Goal: Task Accomplishment & Management: Manage account settings

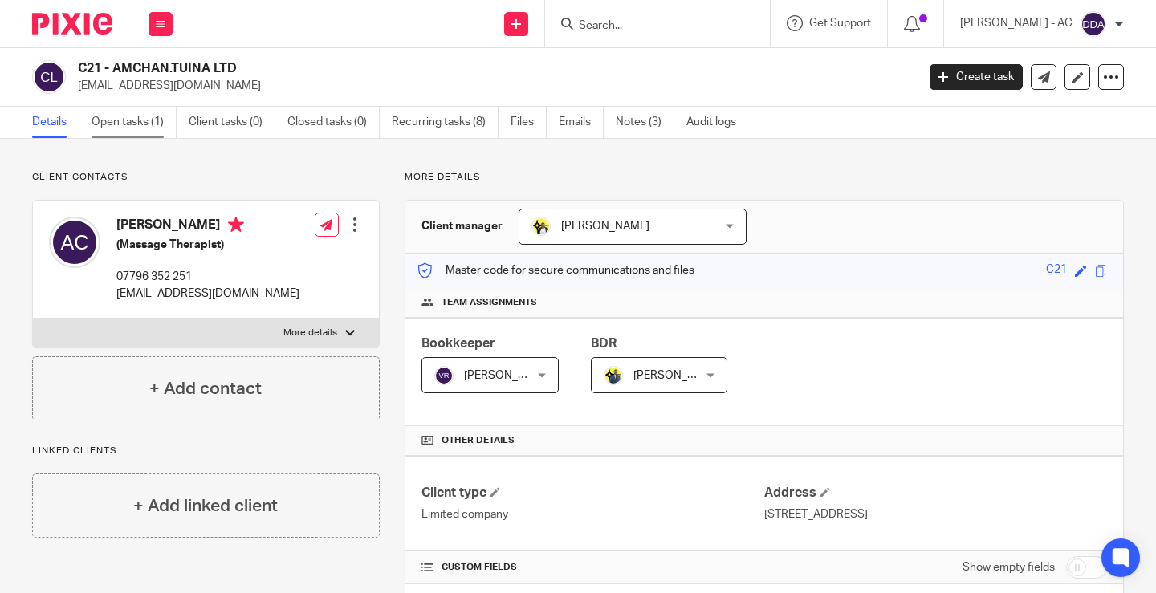
click at [128, 127] on link "Open tasks (1)" at bounding box center [134, 122] width 85 height 31
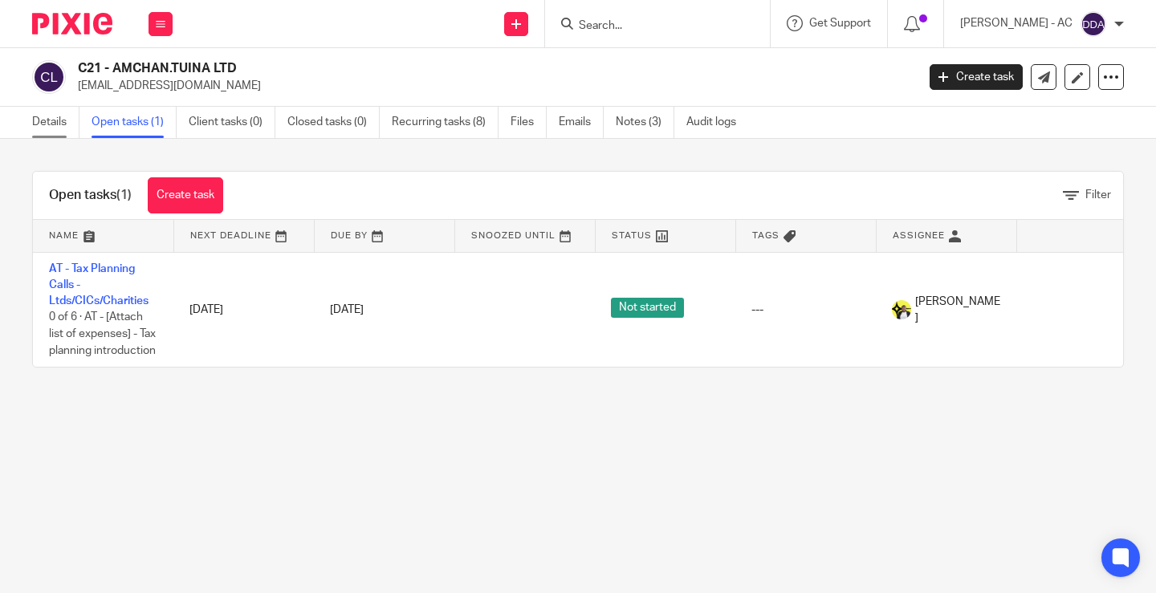
click at [48, 135] on link "Details" at bounding box center [55, 122] width 47 height 31
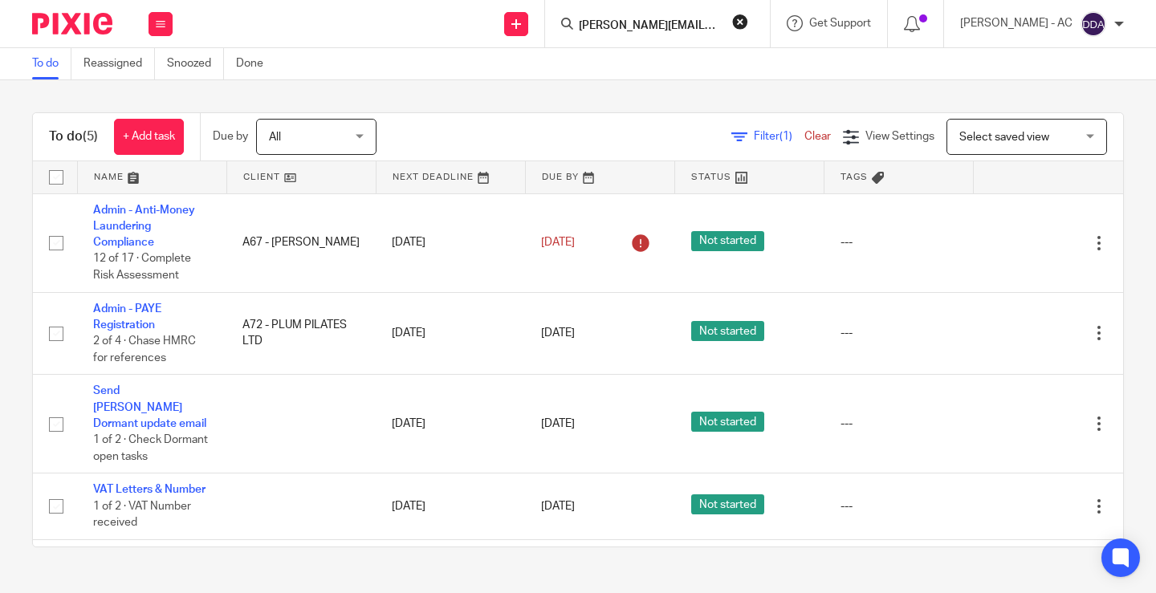
scroll to position [0, 17]
type input "robbie.wilkinson@copa90.com"
drag, startPoint x: 751, startPoint y: 24, endPoint x: 699, endPoint y: 25, distance: 51.4
click at [746, 24] on form "robbie.wilkinson@copa90.com" at bounding box center [662, 24] width 171 height 20
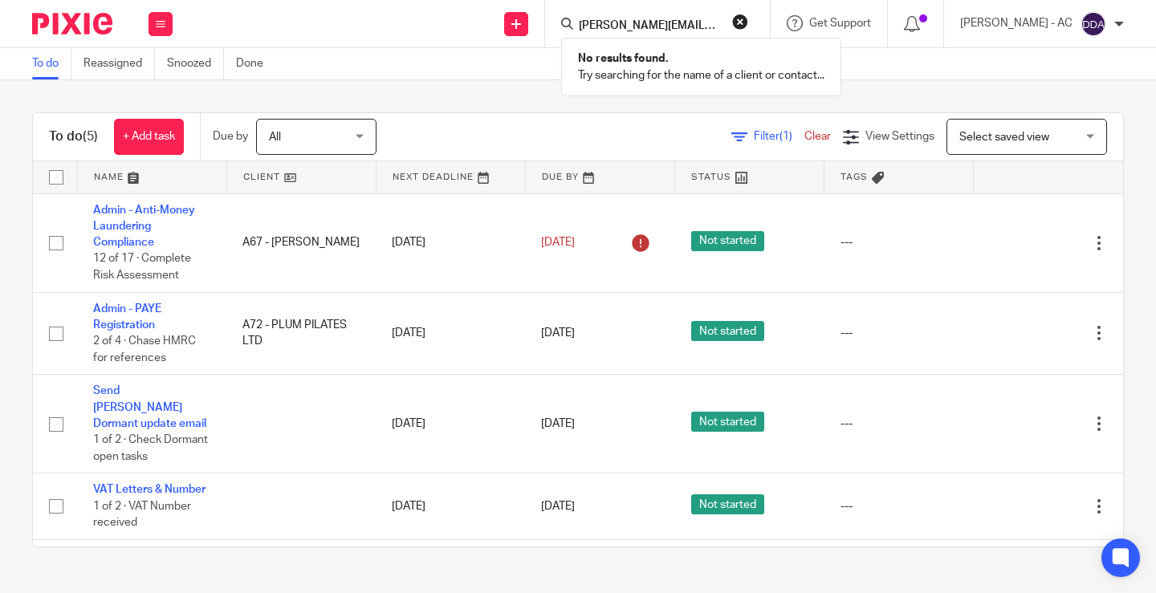
click at [698, 25] on input "robbie.wilkinson@copa90.com" at bounding box center [649, 26] width 145 height 14
click at [764, 19] on div "robbie.wilkinson@copa90.com No results found. Try searching for the name of a c…" at bounding box center [657, 23] width 225 height 47
click at [739, 27] on form "robbie.wilkinson@copa90.com" at bounding box center [662, 24] width 171 height 20
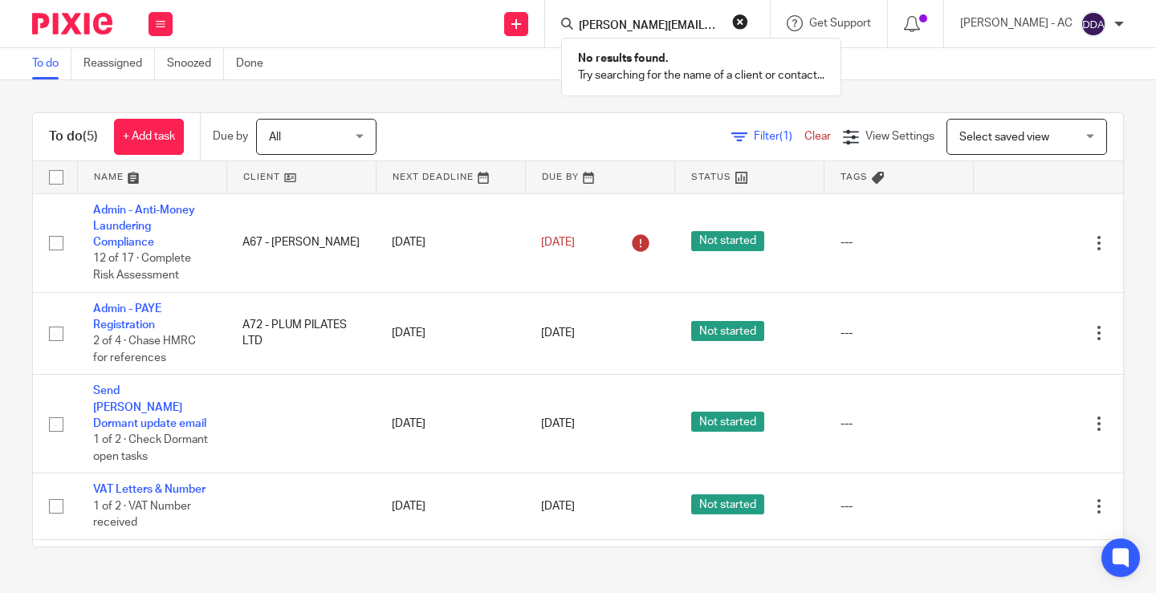
click at [748, 25] on button "reset" at bounding box center [740, 22] width 16 height 16
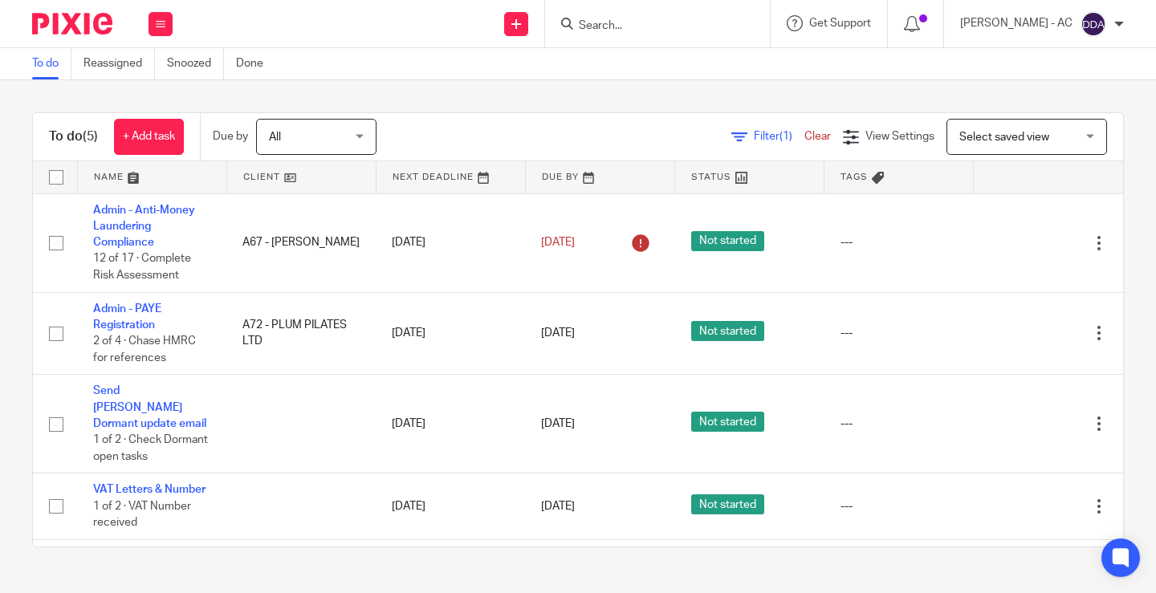
click at [685, 28] on input "Search" at bounding box center [649, 26] width 145 height 14
paste input "jade.adeyemi@gmail.com"
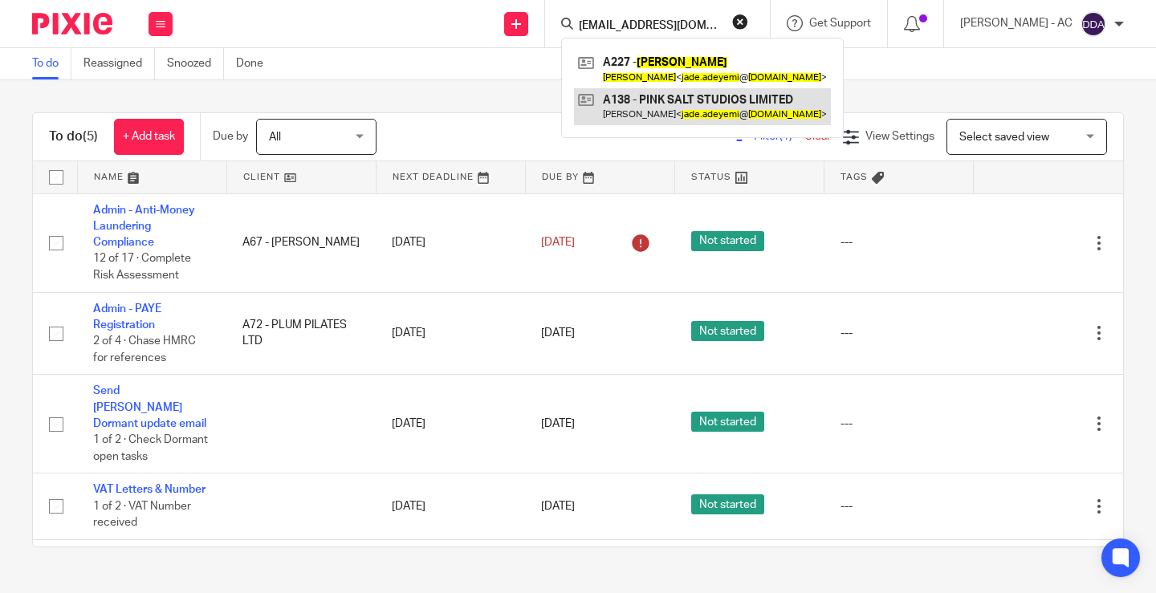
type input "jade.adeyemi@gmail.com"
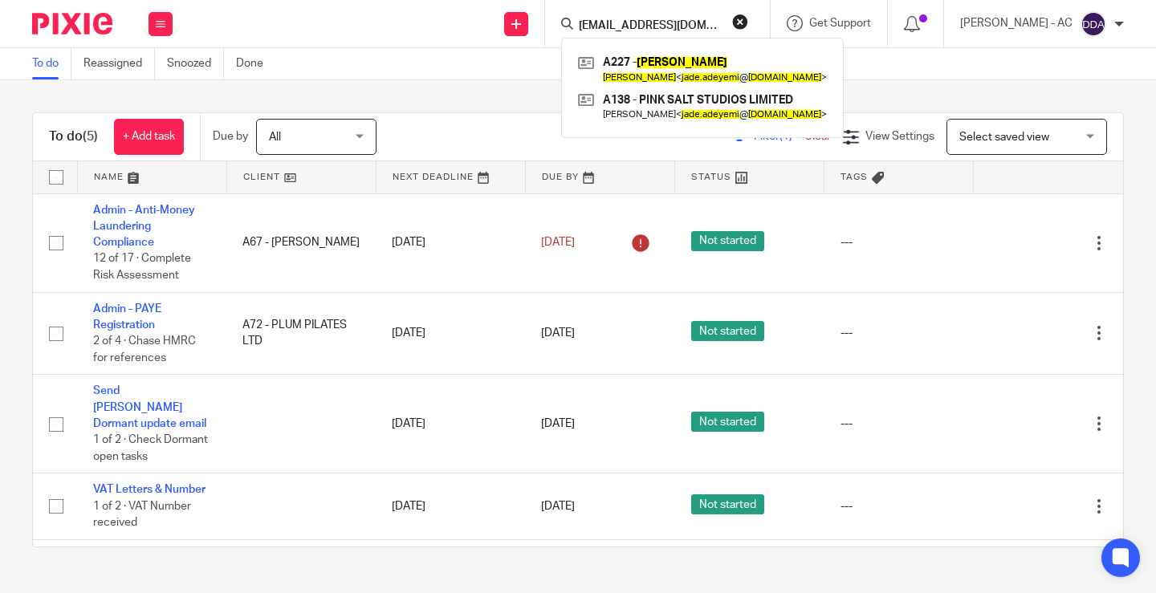
click at [748, 26] on button "reset" at bounding box center [740, 22] width 16 height 16
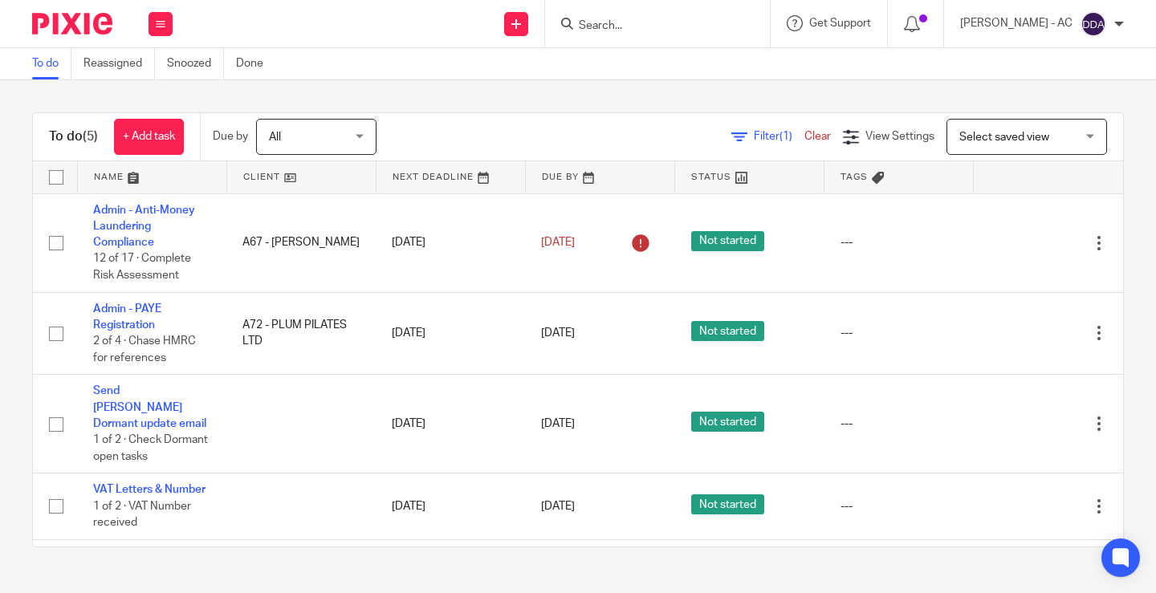
click at [637, 29] on input "Search" at bounding box center [649, 26] width 145 height 14
paste input "Dez Contract"
click at [674, 16] on form "Dez Contract" at bounding box center [662, 24] width 171 height 20
click at [677, 28] on input "Dez Contract" at bounding box center [649, 26] width 145 height 14
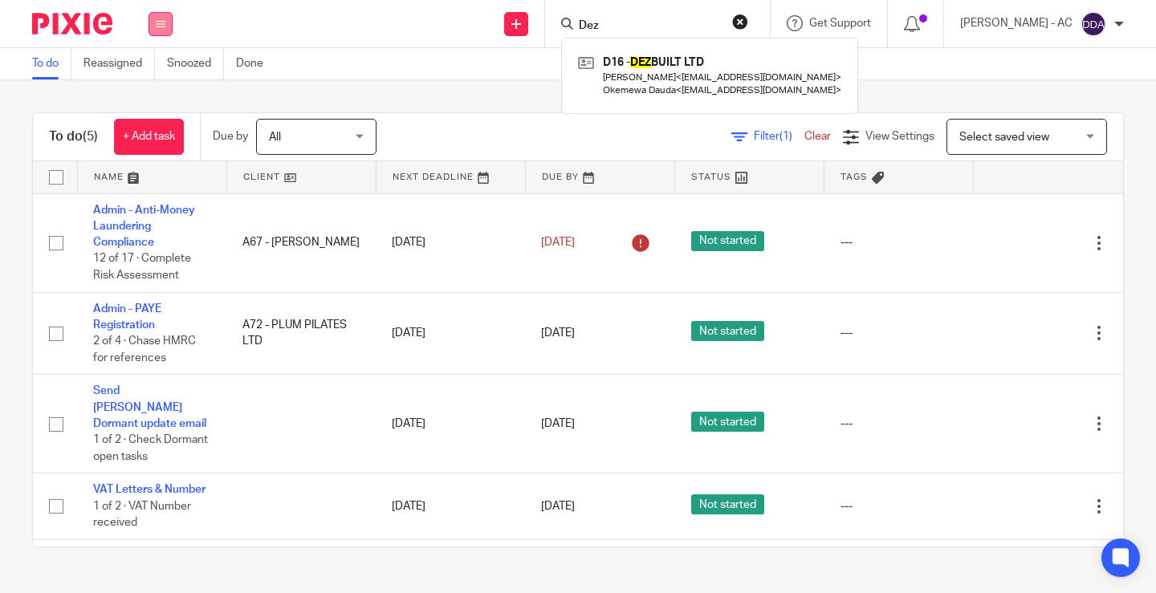
type input "Dez"
click at [161, 31] on button at bounding box center [161, 24] width 24 height 24
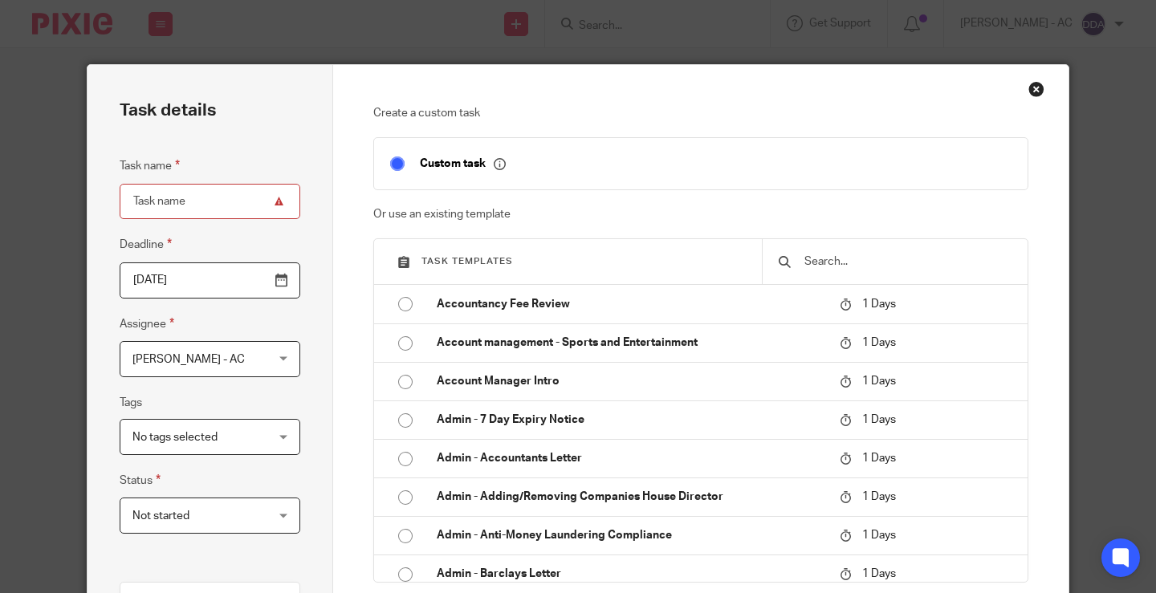
click at [826, 270] on input "text" at bounding box center [907, 262] width 209 height 18
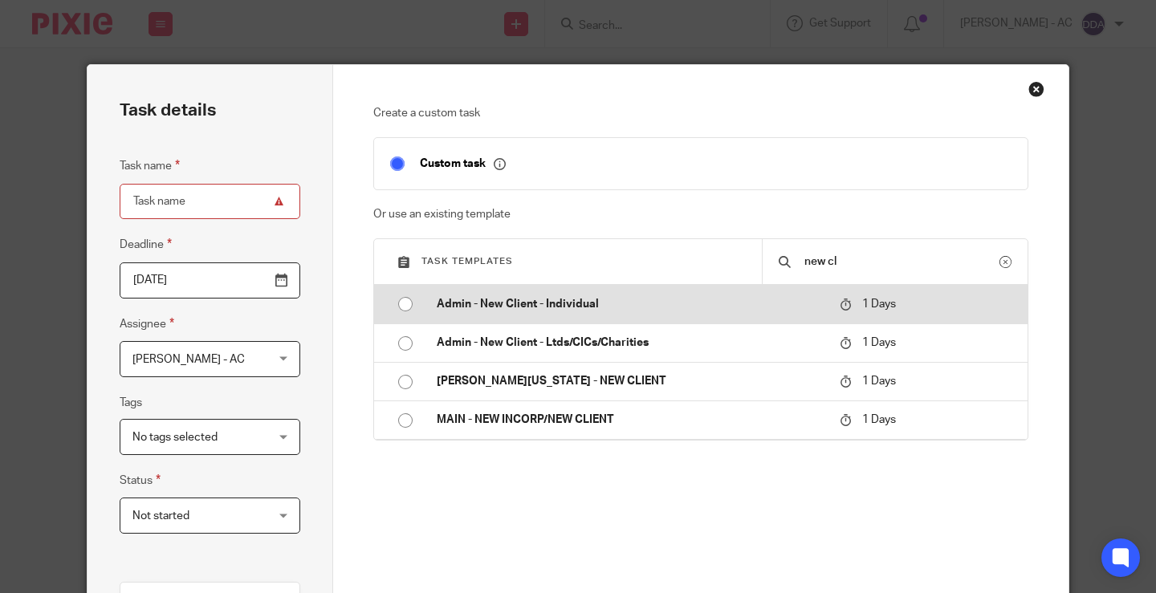
type input "new cl"
click at [538, 316] on td "Admin - New Client - Individual" at bounding box center [626, 304] width 411 height 39
type input "2025-08-22"
type input "Admin - New Client - Individual"
checkbox input "false"
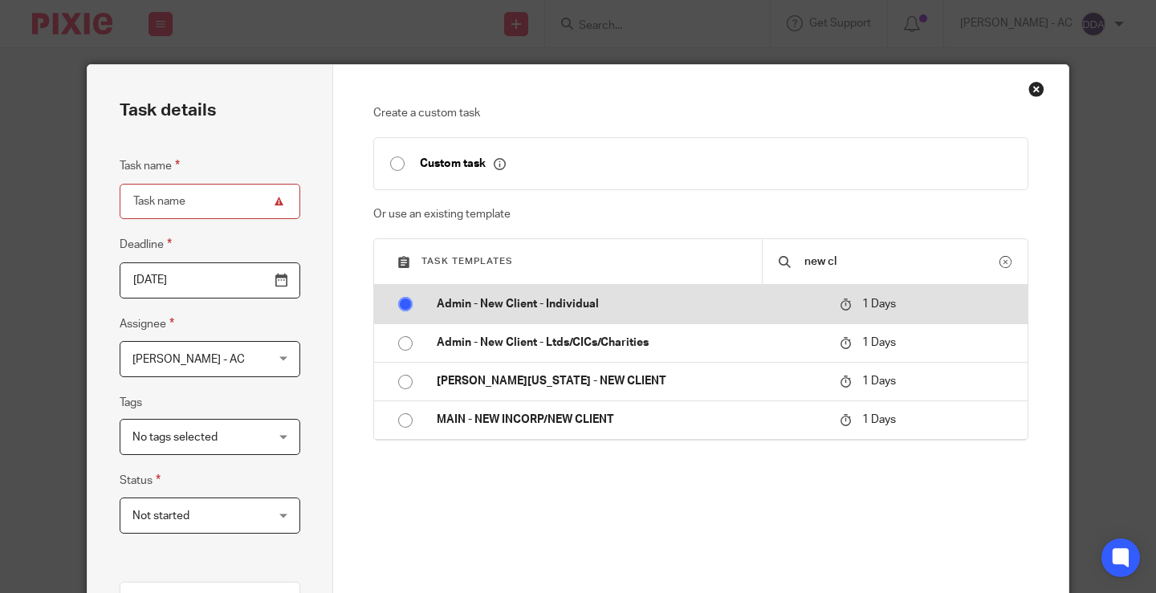
radio input "true"
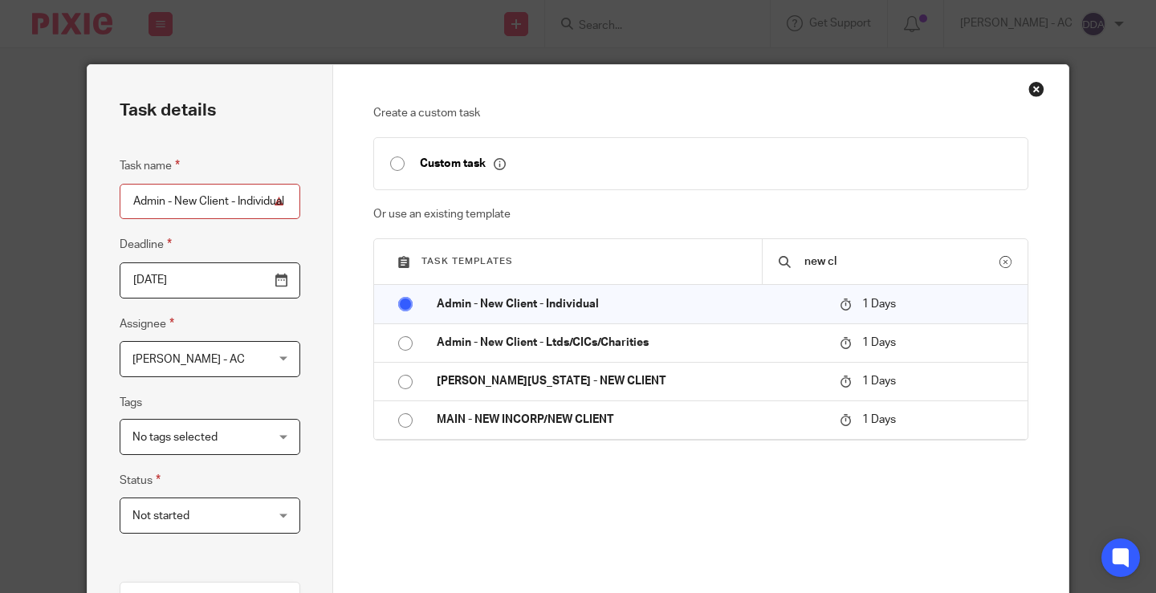
drag, startPoint x: 124, startPoint y: 205, endPoint x: 647, endPoint y: 283, distance: 528.6
click at [647, 283] on div "Task details Task name Admin - New Client - Individual Deadline 2025-08-22 Assi…" at bounding box center [578, 474] width 981 height 818
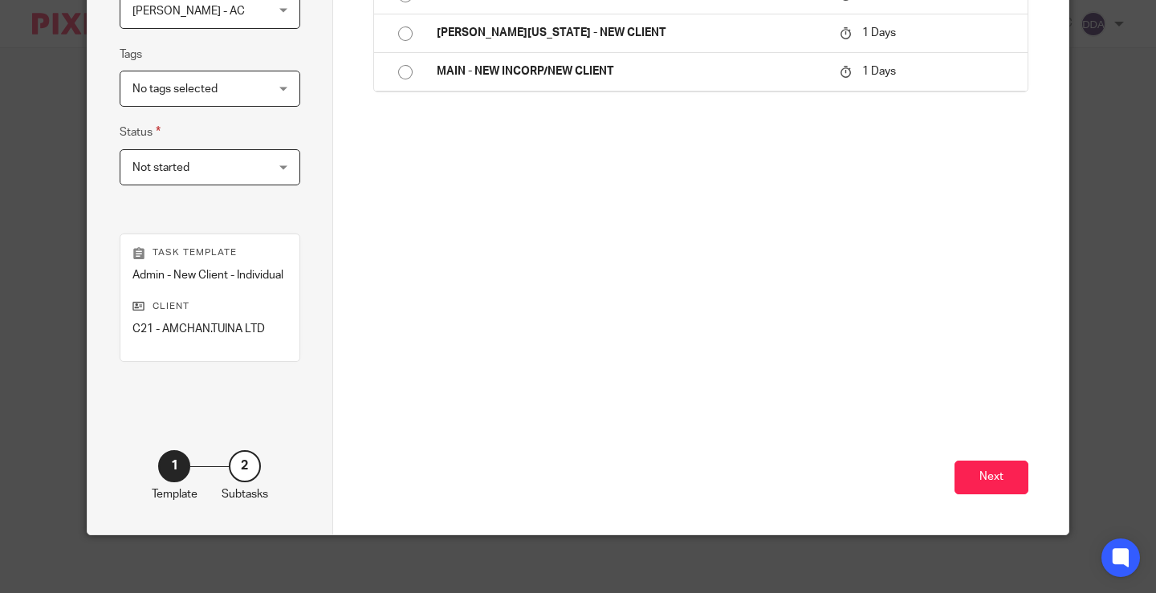
scroll to position [355, 0]
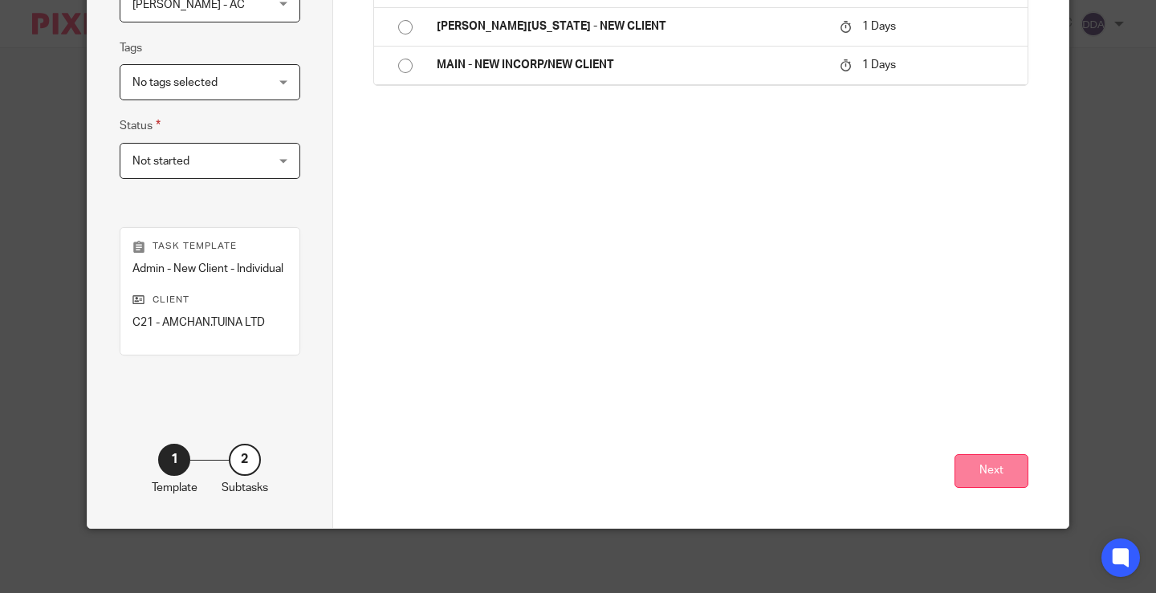
type input "Engagement Letter"
click at [971, 459] on button "Next" at bounding box center [992, 471] width 74 height 35
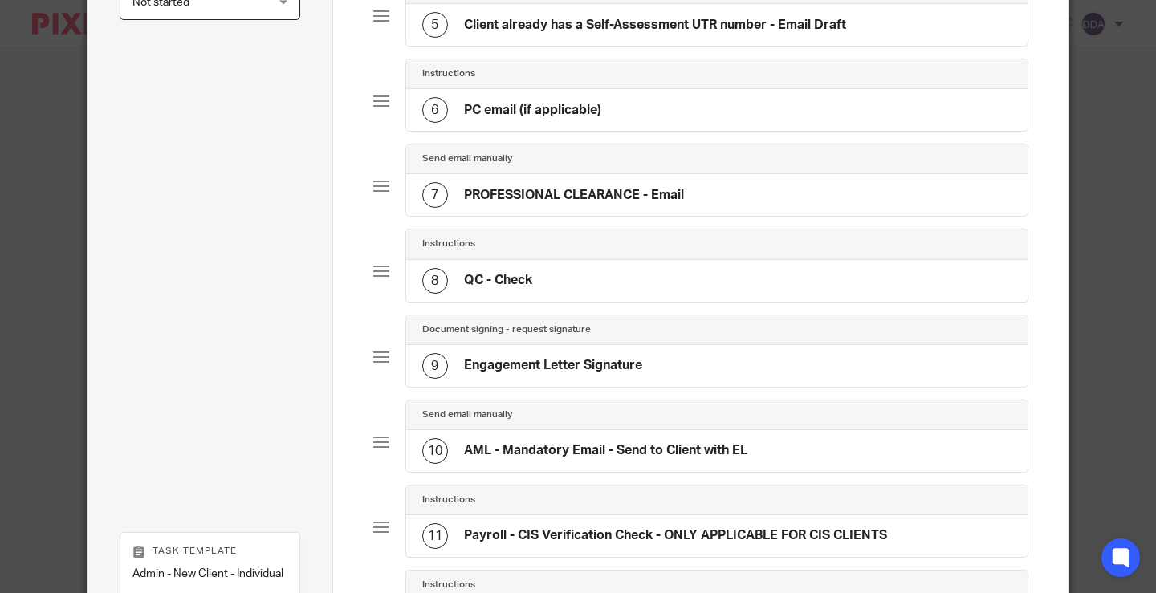
scroll to position [515, 0]
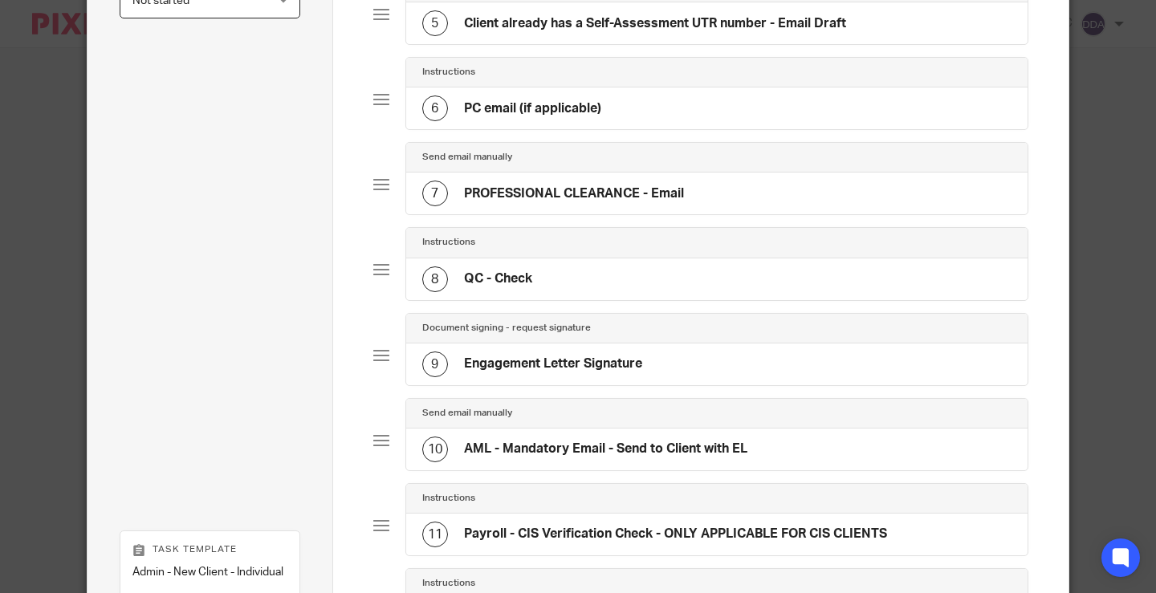
click at [589, 368] on h4 "Engagement Letter Signature" at bounding box center [553, 364] width 178 height 17
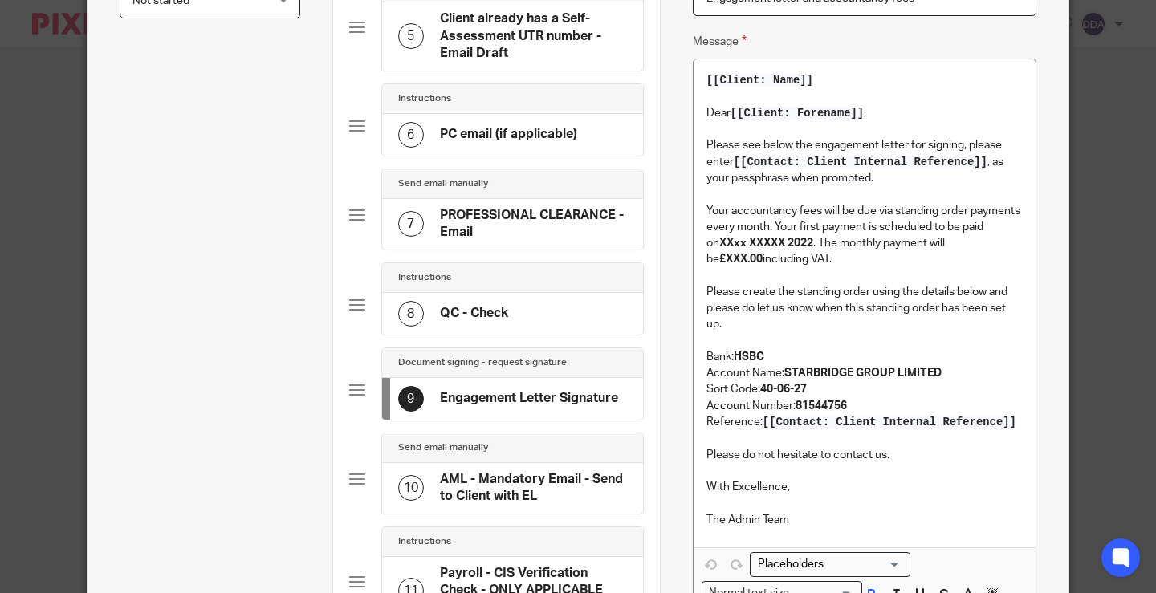
click at [914, 207] on p "Your accountancy fees will be due via standing order payments every month. Your…" at bounding box center [865, 235] width 316 height 65
click at [956, 212] on p "Your accountancy fees will be due via standing order payments every month. Your…" at bounding box center [865, 235] width 316 height 65
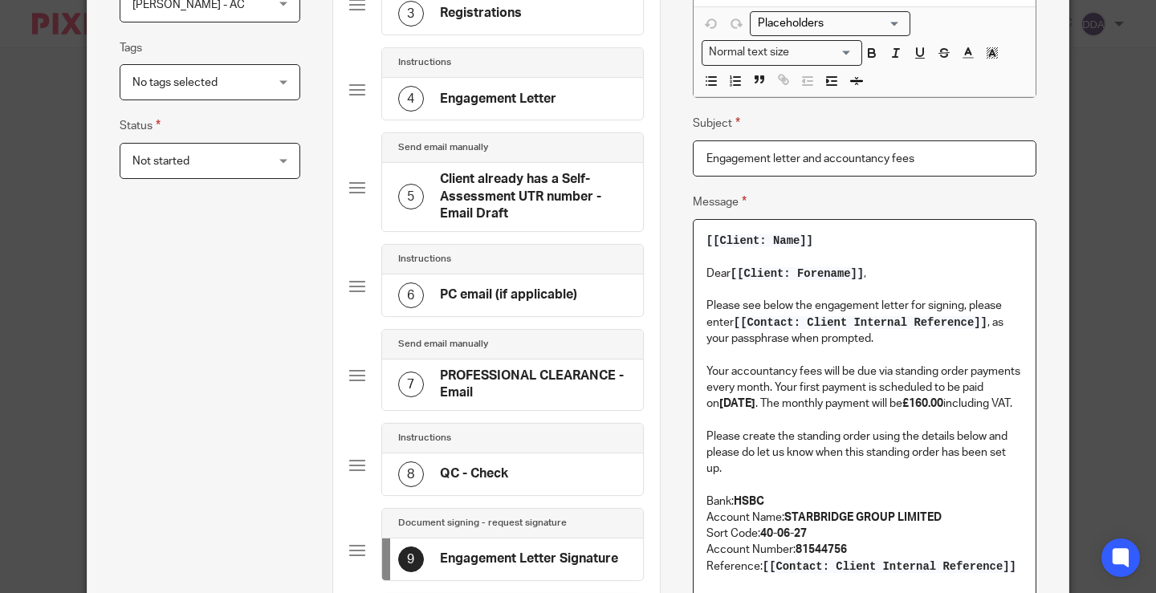
scroll to position [435, 0]
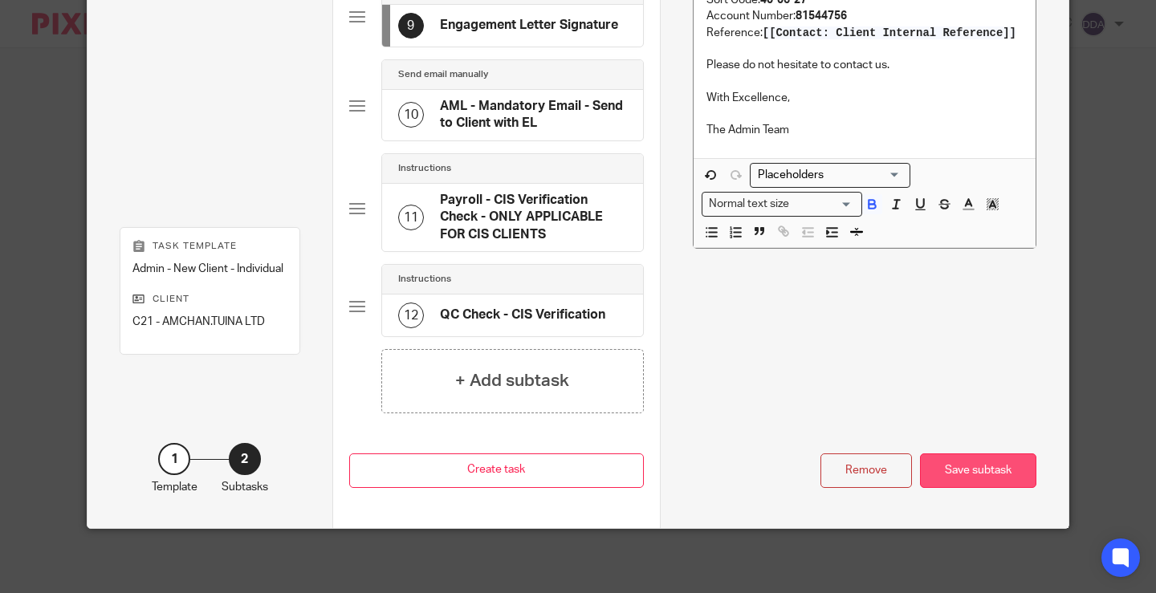
click at [931, 477] on div "Save subtask" at bounding box center [978, 471] width 116 height 35
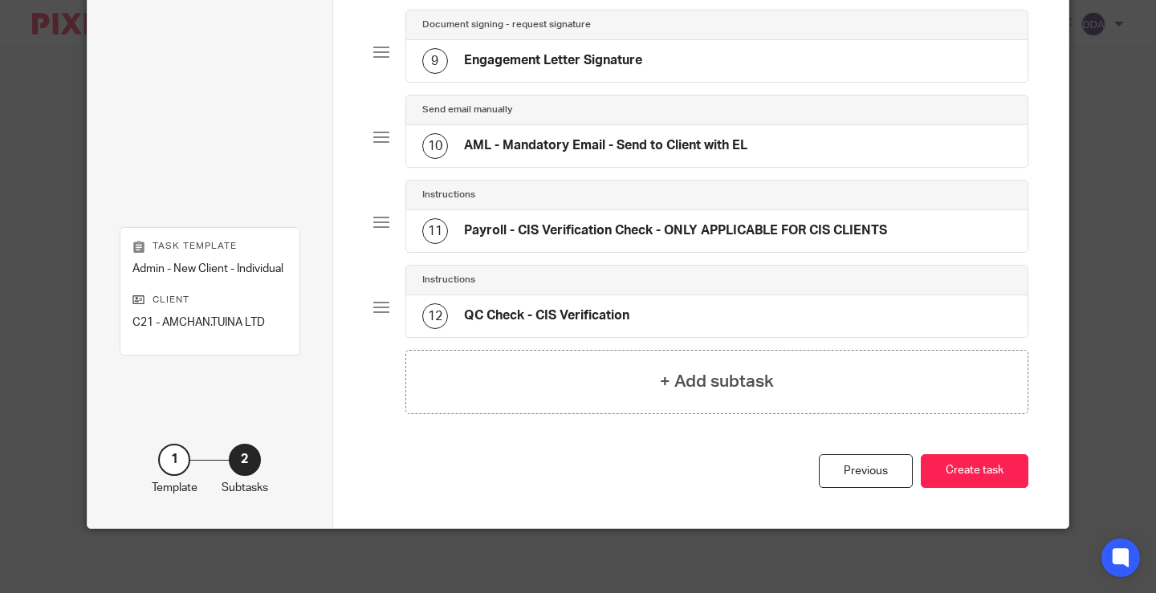
scroll to position [819, 0]
click at [959, 476] on button "Create task" at bounding box center [975, 471] width 108 height 35
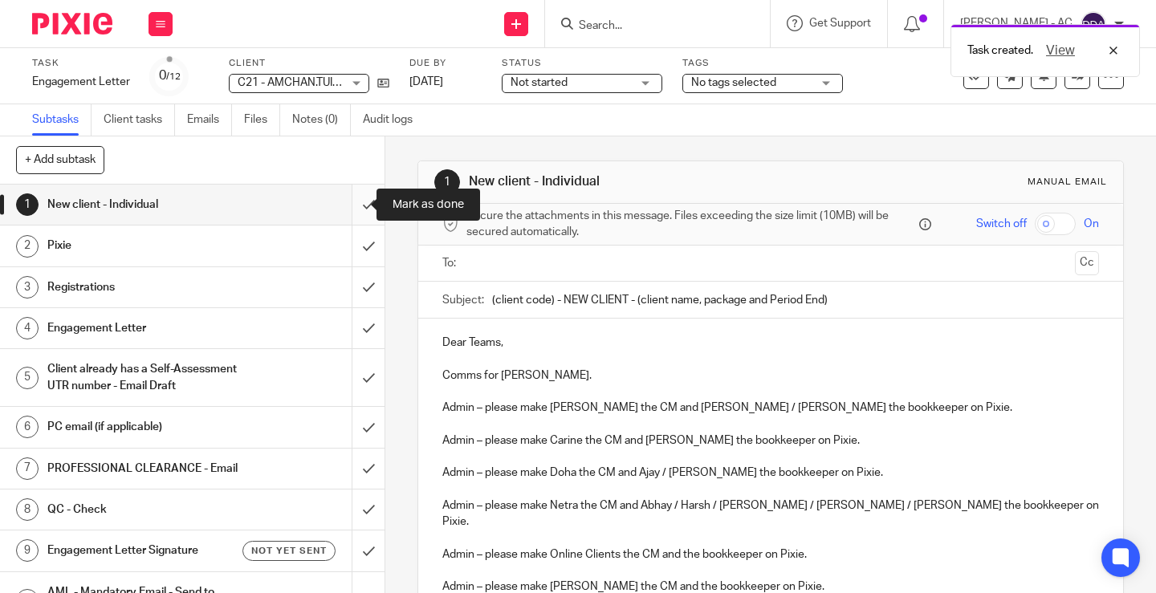
click at [353, 211] on input "submit" at bounding box center [192, 205] width 385 height 40
click at [348, 250] on input "submit" at bounding box center [192, 246] width 385 height 40
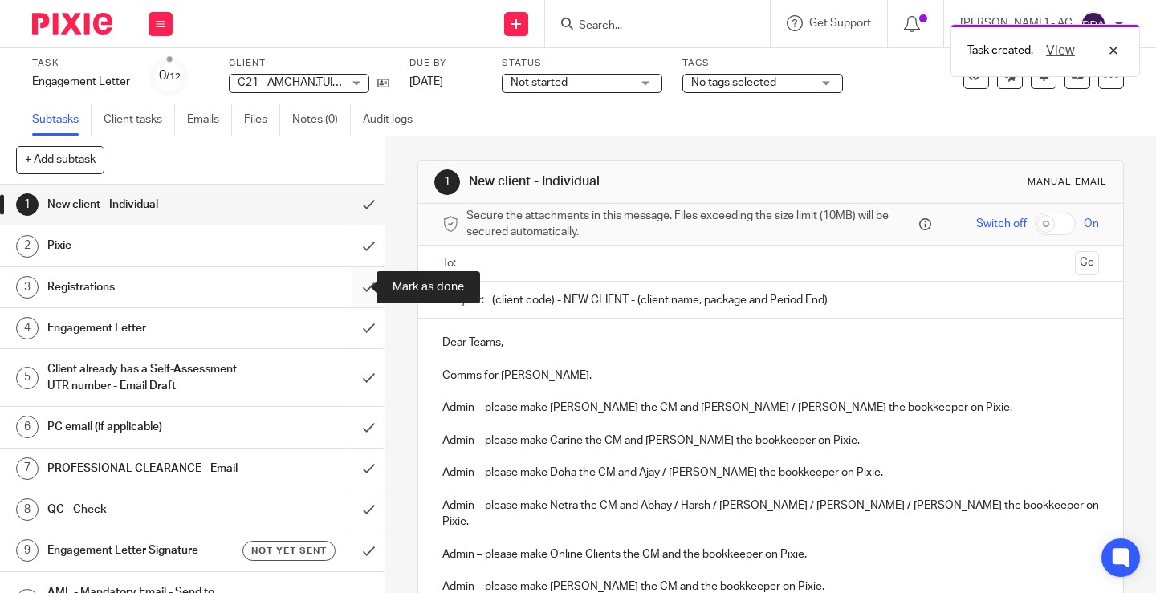
click at [348, 298] on input "submit" at bounding box center [192, 287] width 385 height 40
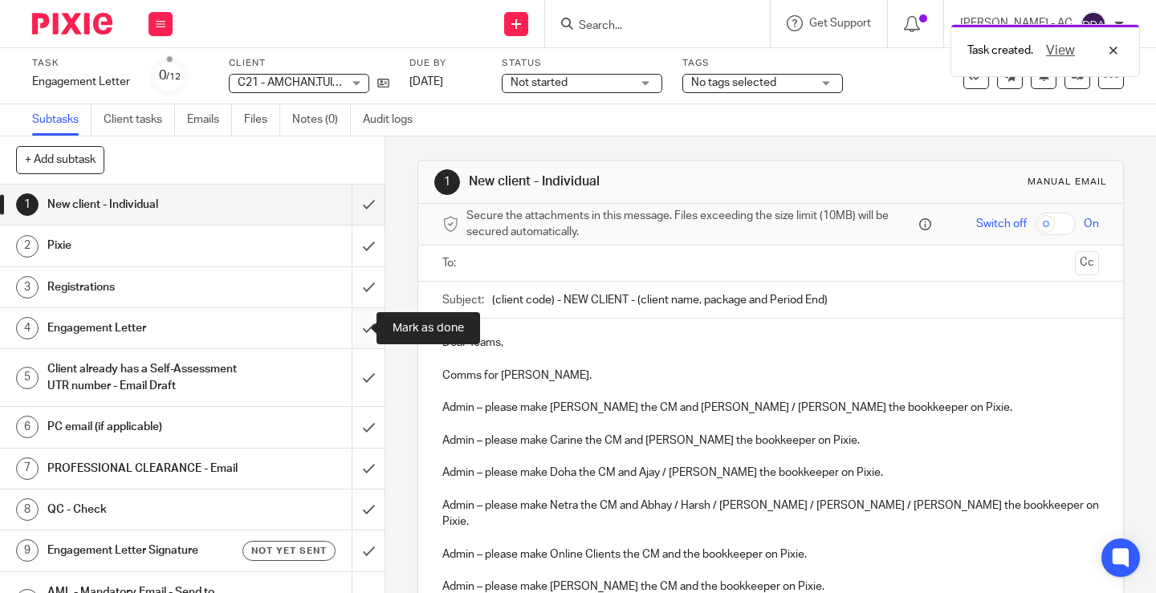
click at [352, 344] on input "submit" at bounding box center [192, 328] width 385 height 40
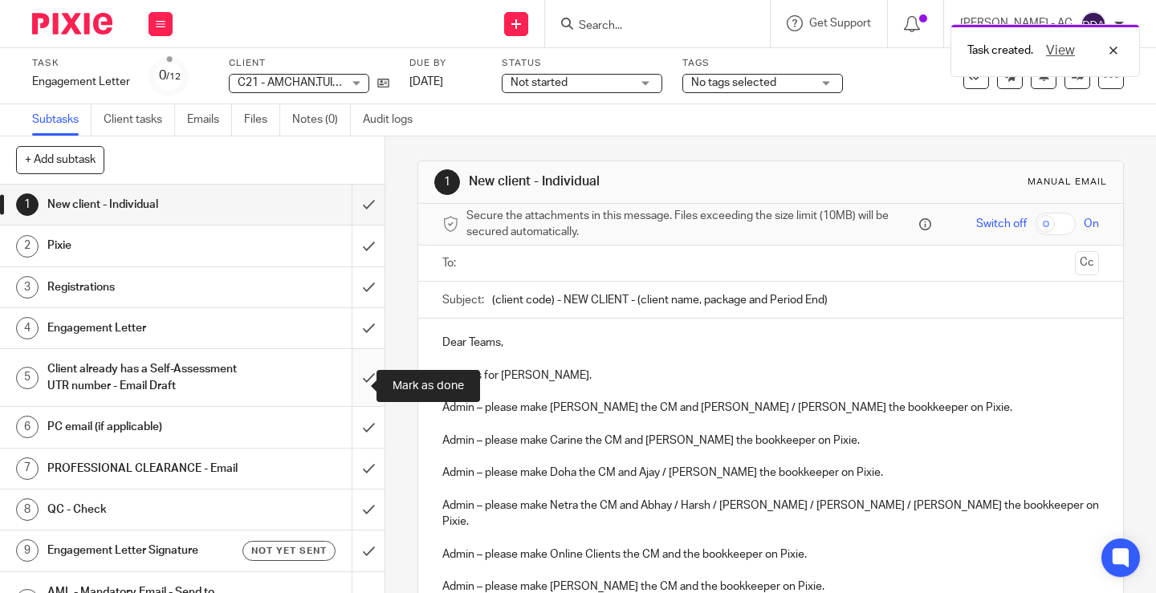
click at [353, 394] on input "submit" at bounding box center [192, 377] width 385 height 57
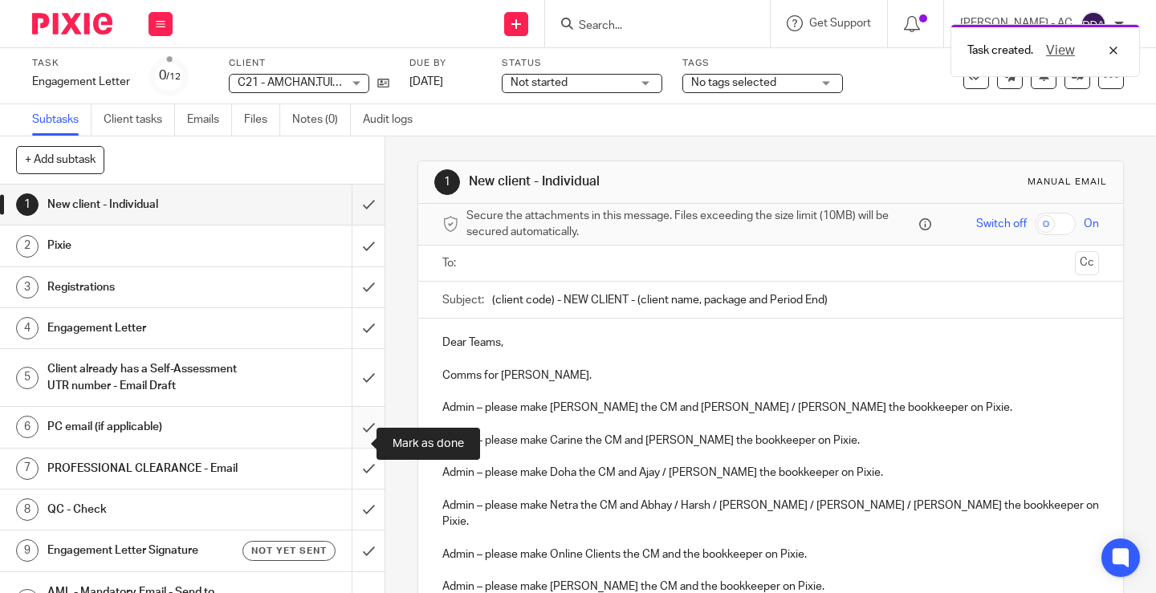
click at [356, 439] on input "submit" at bounding box center [192, 427] width 385 height 40
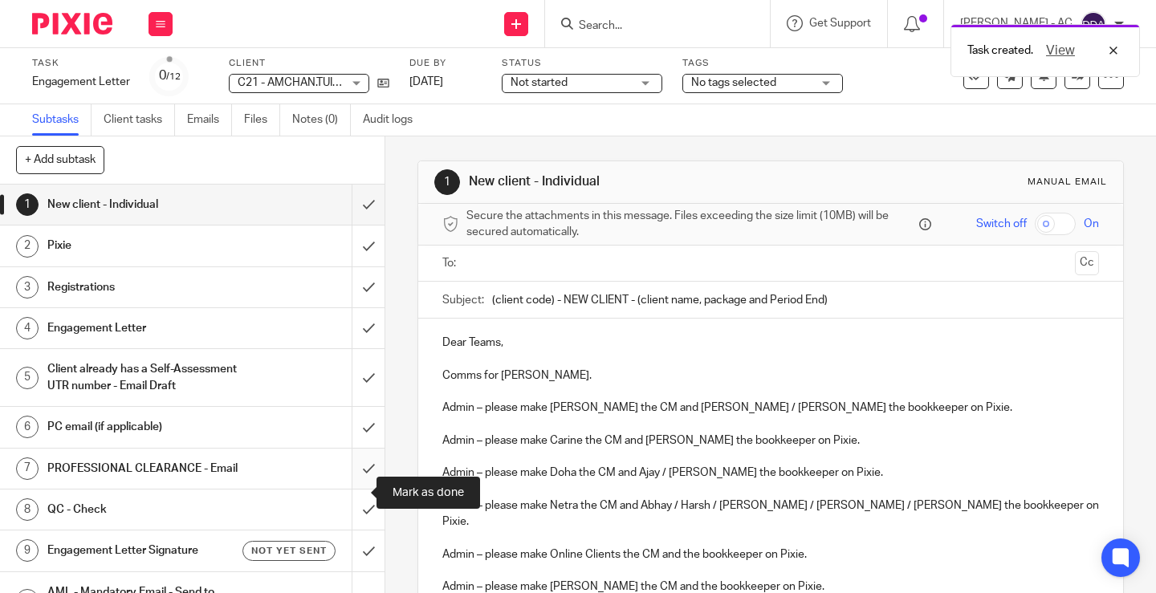
click at [352, 489] on input "submit" at bounding box center [192, 469] width 385 height 40
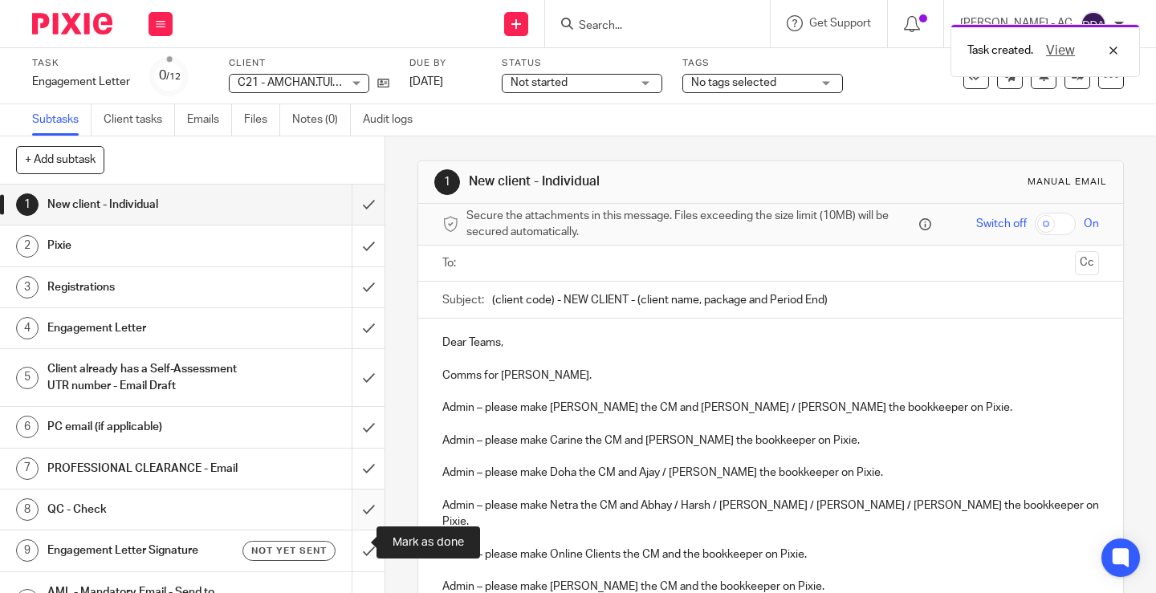
click at [352, 530] on input "submit" at bounding box center [192, 510] width 385 height 40
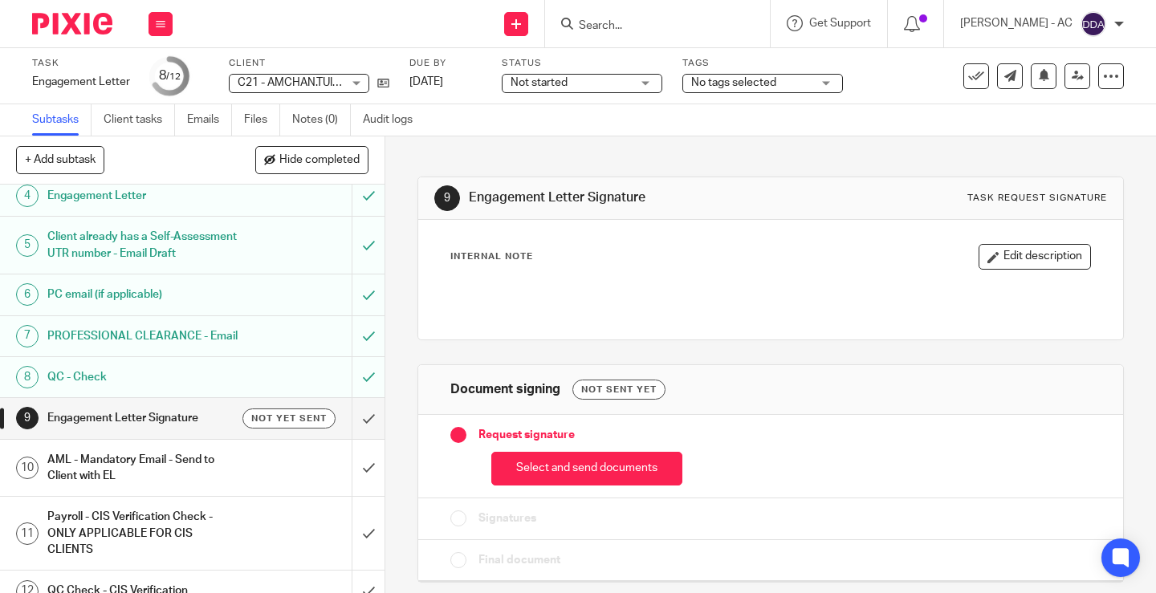
scroll to position [161, 0]
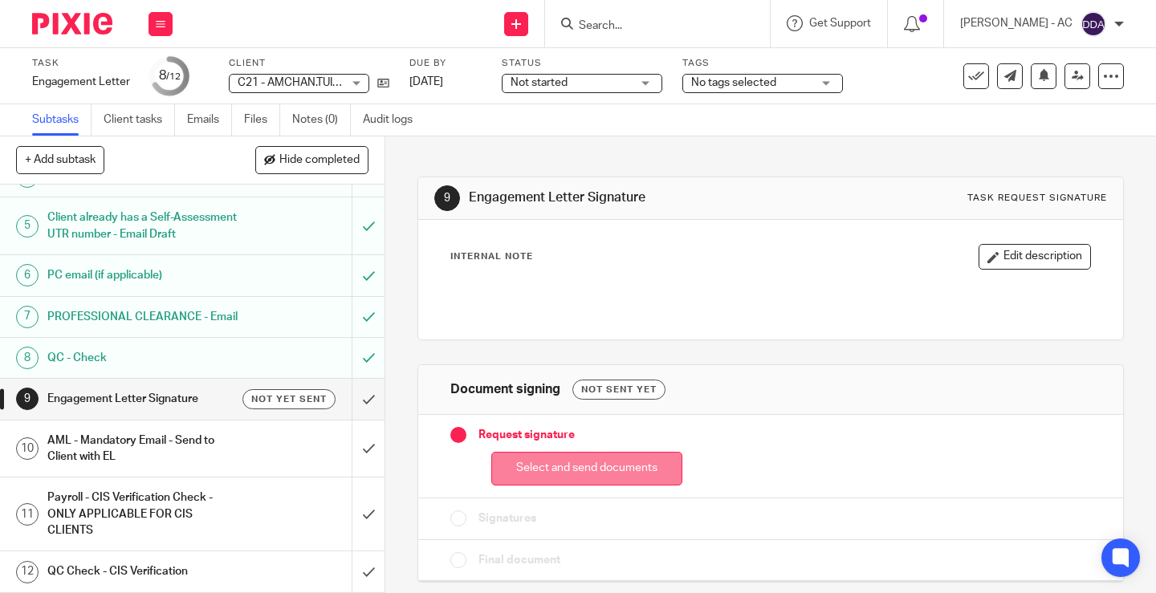
click at [576, 465] on button "Select and send documents" at bounding box center [586, 469] width 191 height 35
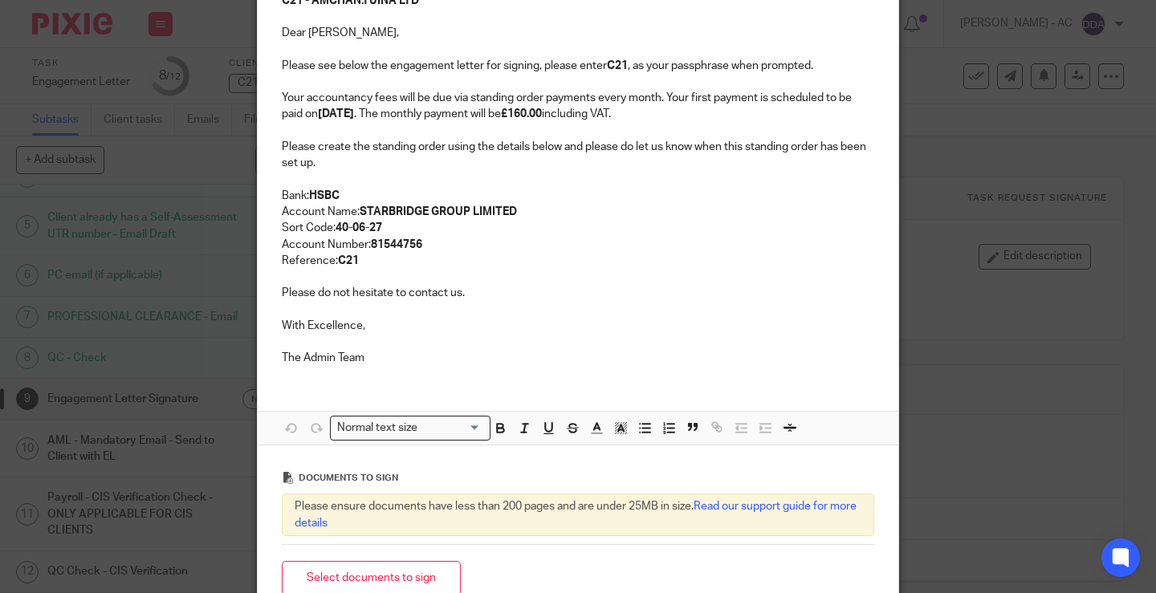
scroll to position [241, 0]
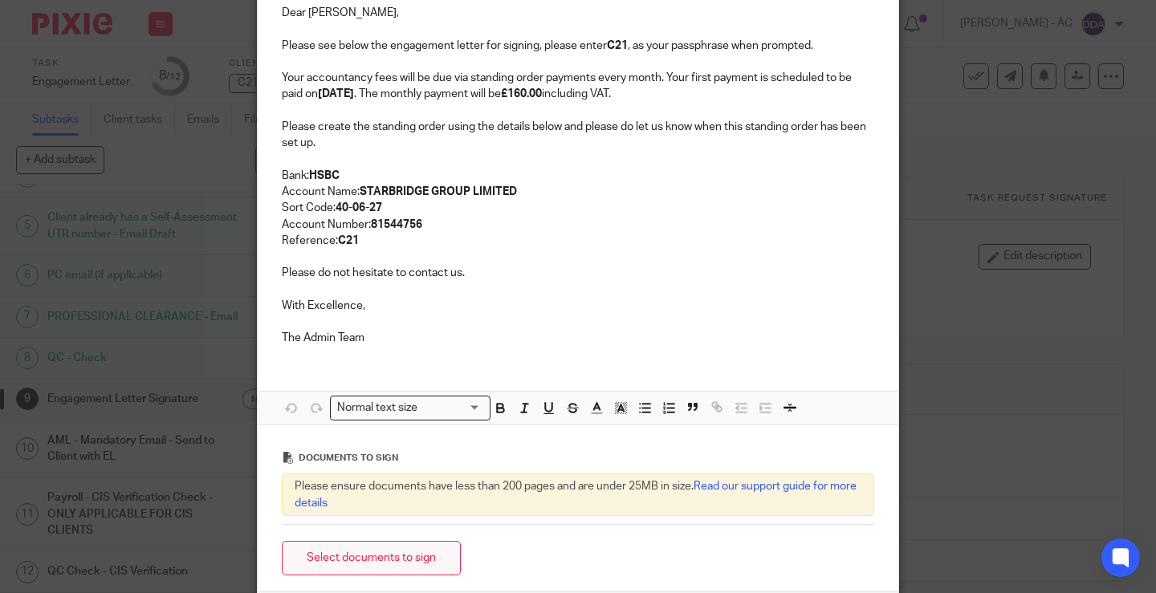
click at [367, 545] on button "Select documents to sign" at bounding box center [371, 558] width 179 height 35
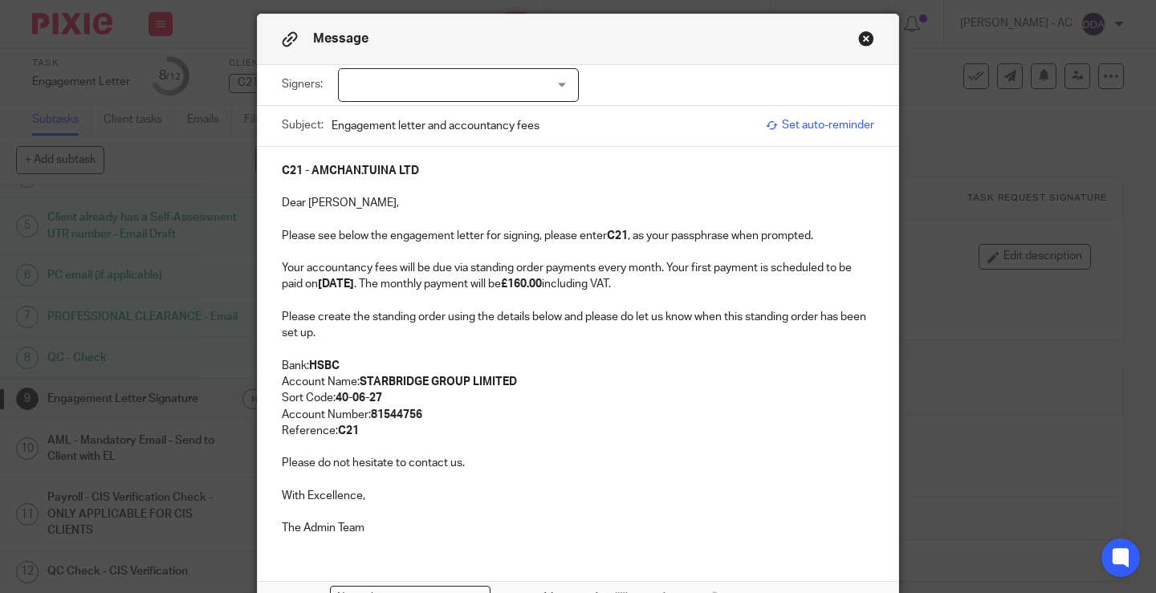
scroll to position [24, 0]
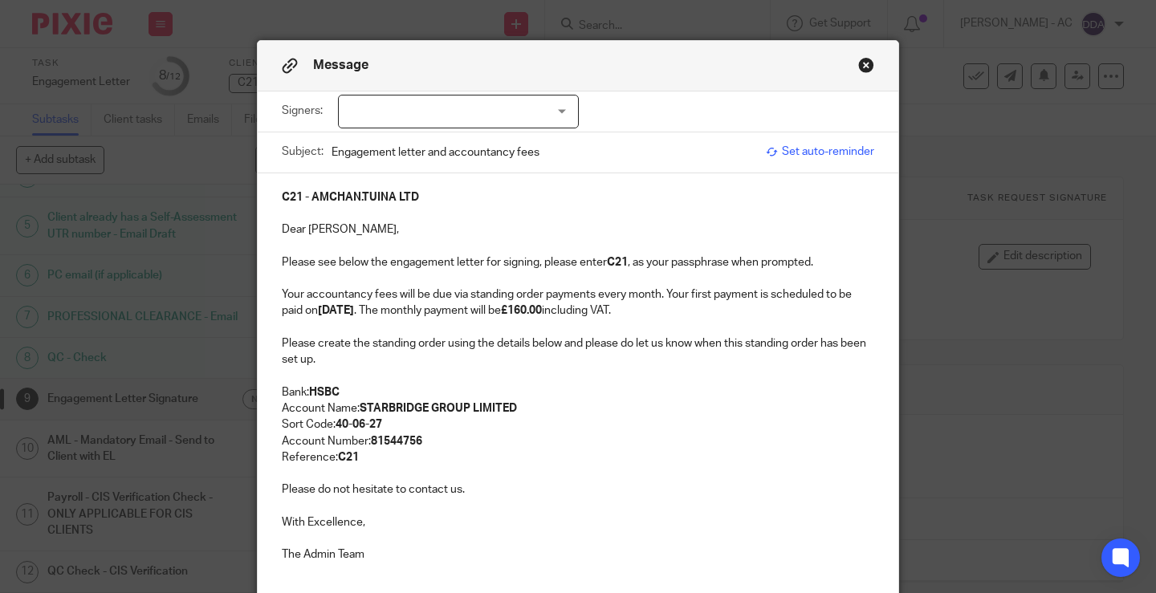
click at [863, 63] on button "Close modal" at bounding box center [866, 65] width 16 height 16
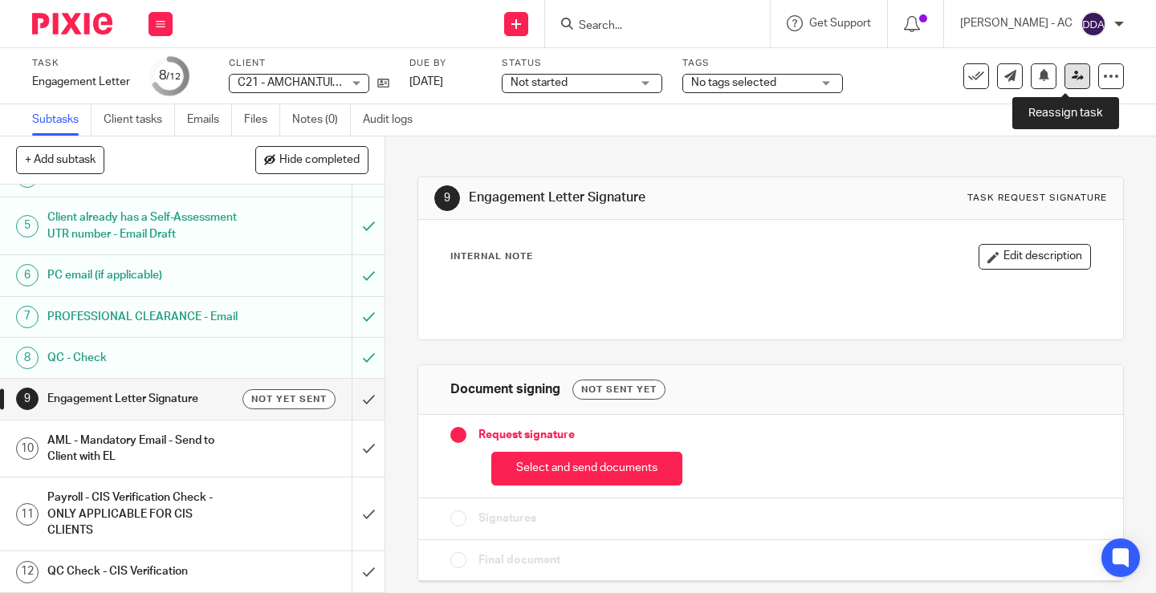
click at [1072, 70] on icon at bounding box center [1078, 76] width 12 height 12
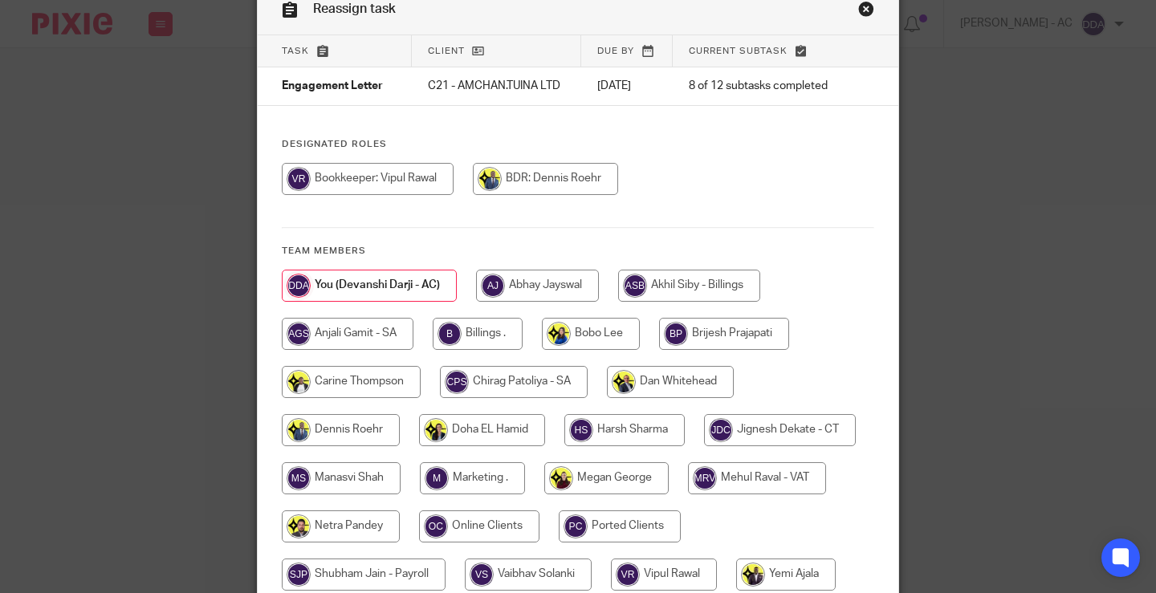
click at [583, 484] on input "radio" at bounding box center [606, 478] width 124 height 32
radio input "true"
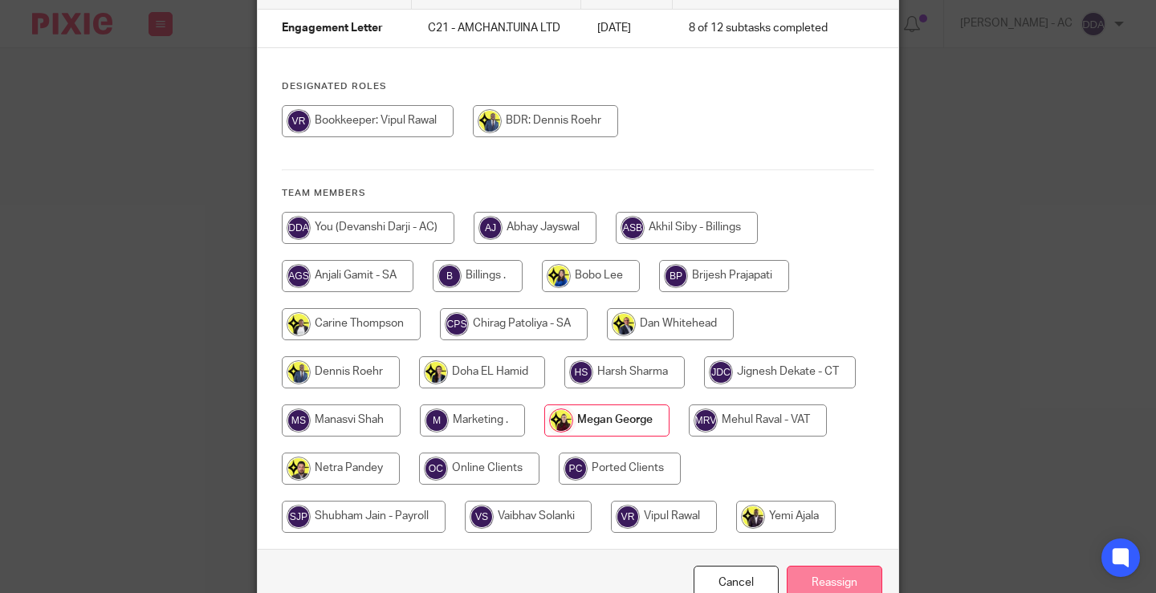
scroll to position [226, 0]
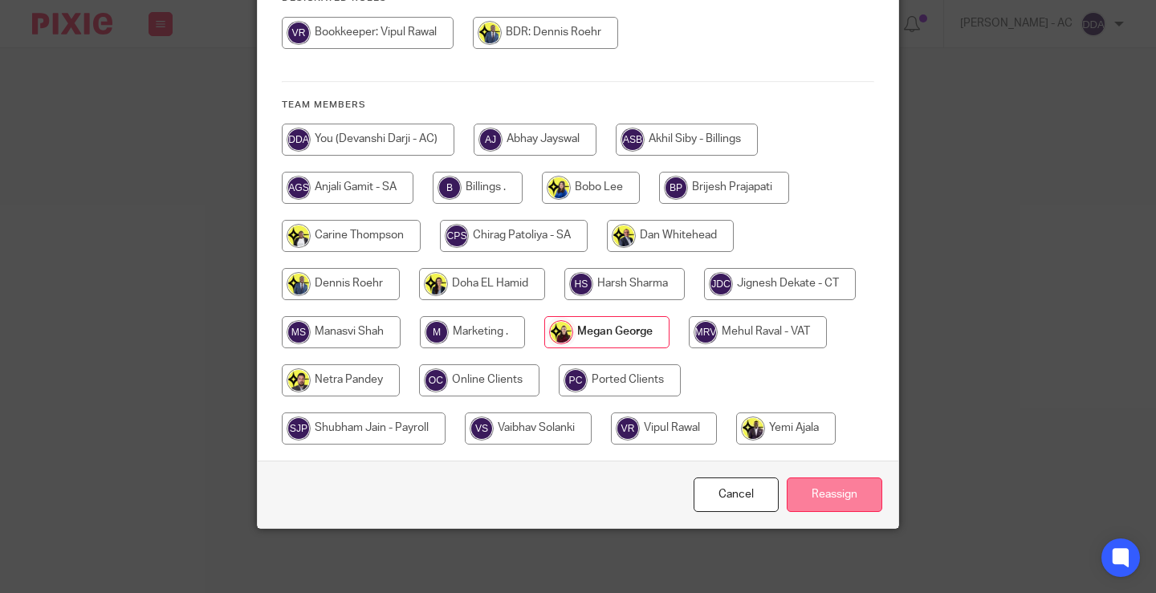
click at [844, 494] on input "Reassign" at bounding box center [835, 495] width 96 height 35
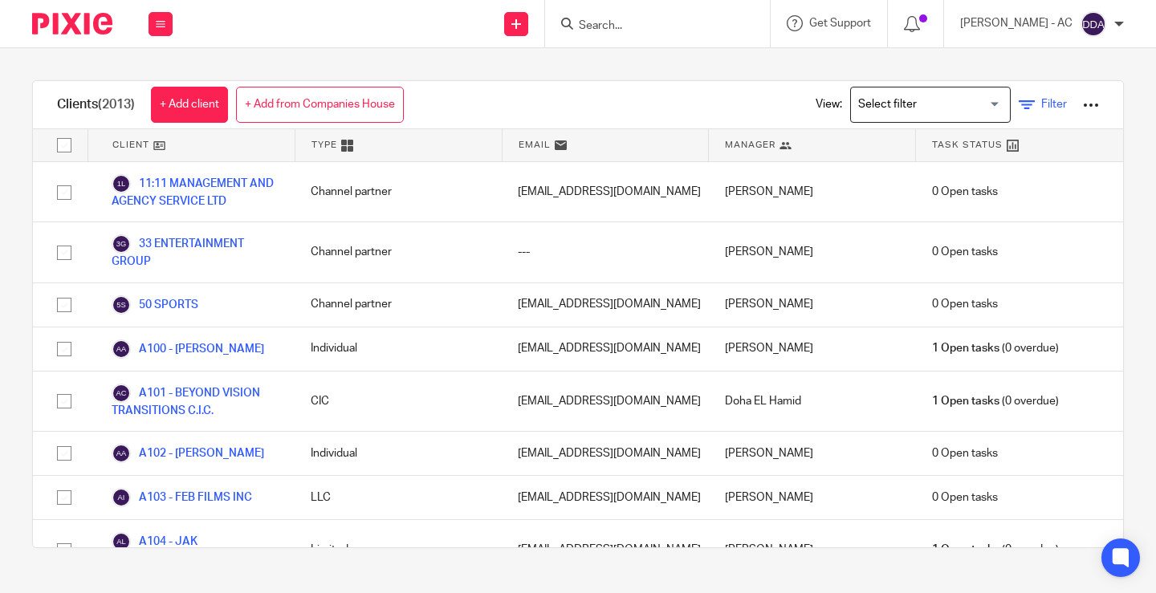
click at [1019, 110] on icon at bounding box center [1027, 105] width 16 height 16
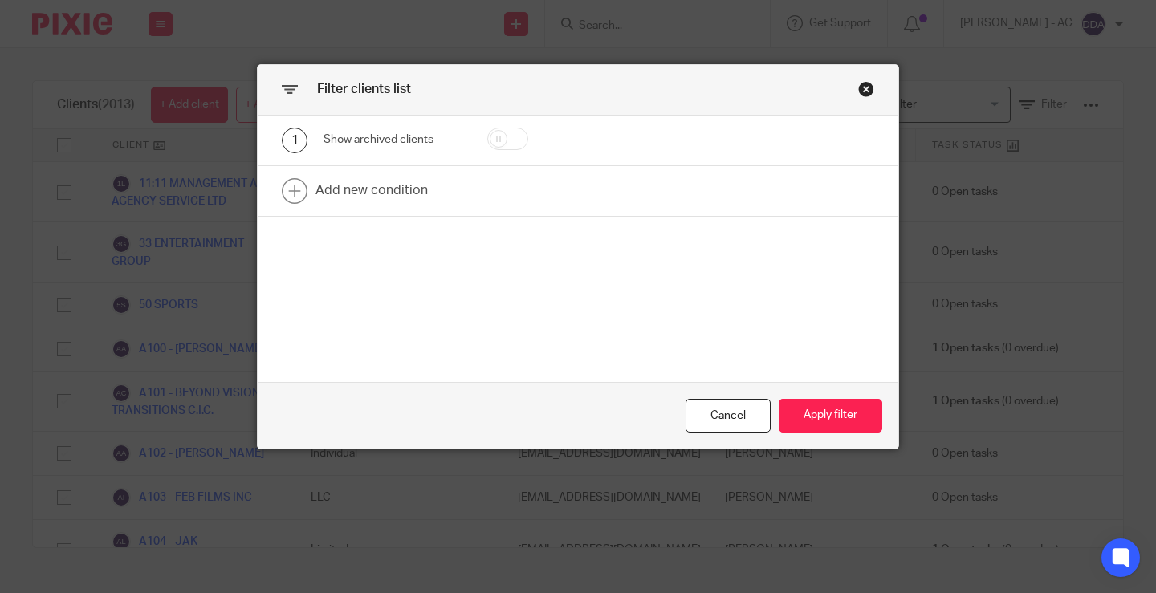
click at [496, 136] on input "checkbox" at bounding box center [507, 139] width 41 height 22
checkbox input "true"
click at [809, 425] on button "Apply filter" at bounding box center [831, 416] width 104 height 35
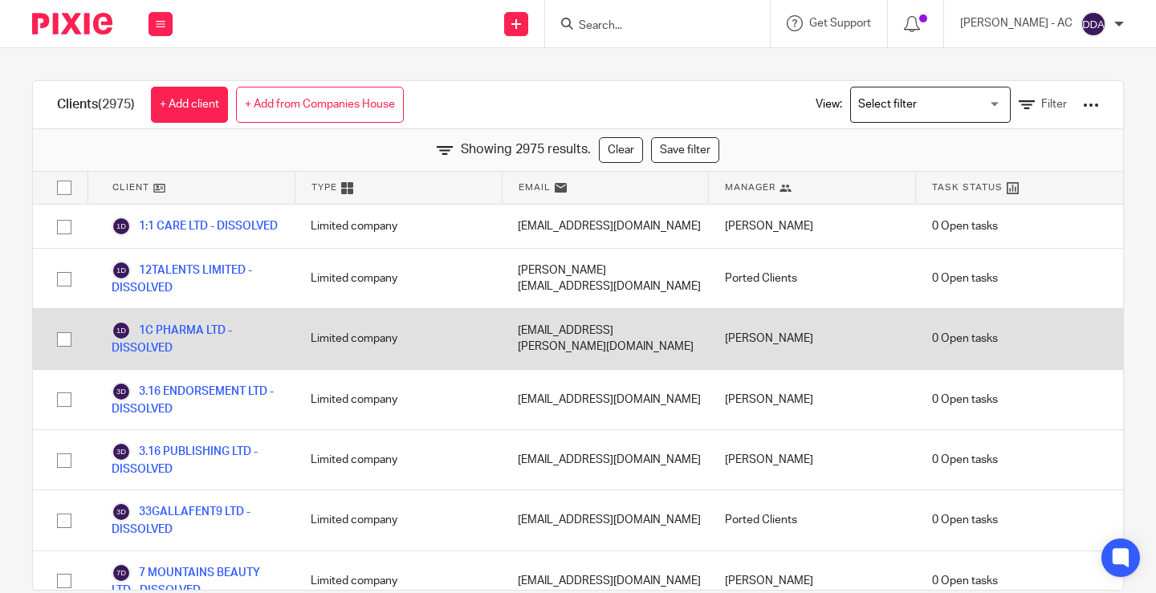
scroll to position [36553, 0]
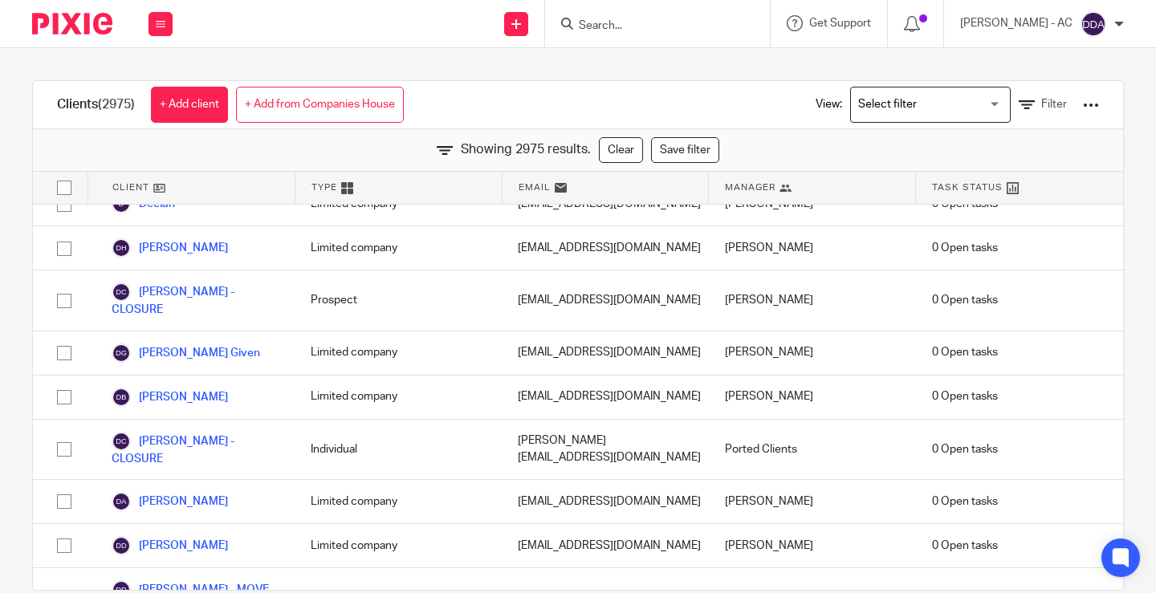
click at [643, 24] on input "Search" at bounding box center [649, 26] width 145 height 14
paste input "[EMAIL_ADDRESS][DOMAIN_NAME]"
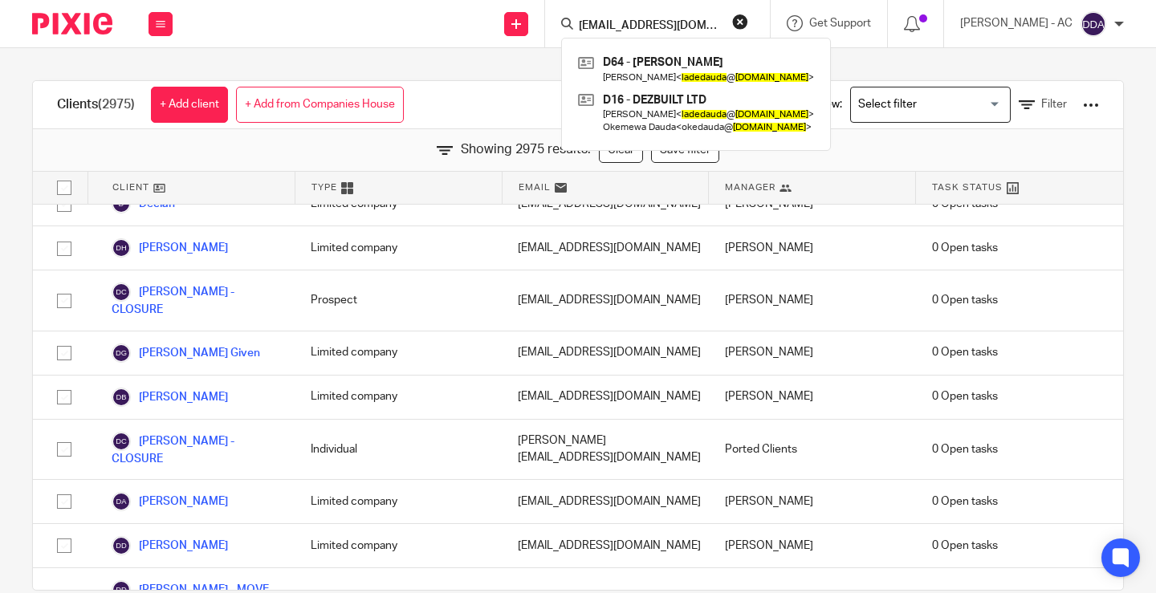
type input "[EMAIL_ADDRESS][DOMAIN_NAME]"
drag, startPoint x: 723, startPoint y: 23, endPoint x: 533, endPoint y: 33, distance: 189.7
click at [535, 33] on div "Send new email Create task Add client Request signature [EMAIL_ADDRESS][DOMAIN_…" at bounding box center [672, 23] width 967 height 47
paste input "[PERSON_NAME]"
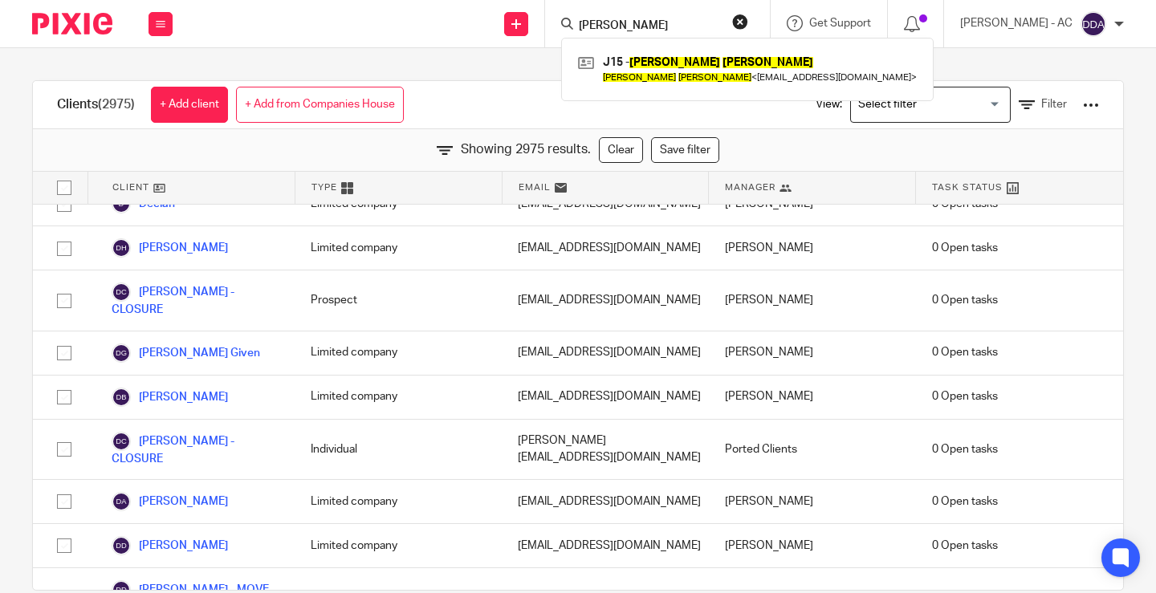
type input "[PERSON_NAME]"
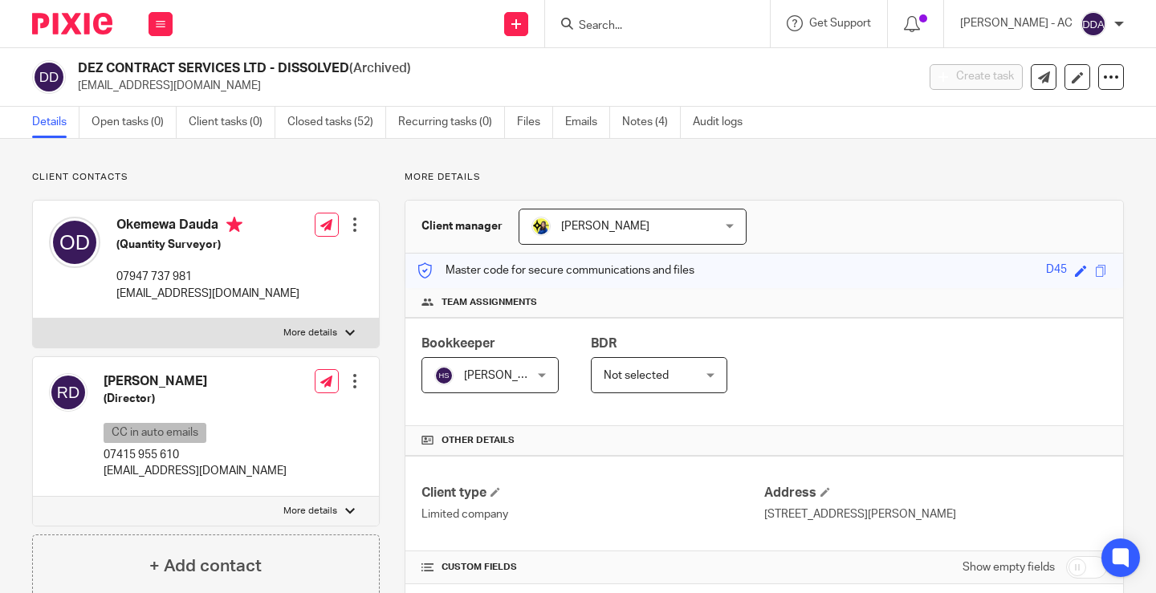
drag, startPoint x: 196, startPoint y: 79, endPoint x: 87, endPoint y: 88, distance: 109.5
click at [87, 88] on p "[EMAIL_ADDRESS][DOMAIN_NAME]" at bounding box center [492, 86] width 828 height 16
click at [231, 87] on p "[EMAIL_ADDRESS][DOMAIN_NAME]" at bounding box center [492, 86] width 828 height 16
drag, startPoint x: 182, startPoint y: 89, endPoint x: 75, endPoint y: 83, distance: 107.7
click at [75, 83] on div "DEZ CONTRACT SERVICES LTD - DISSOLVED (Archived) [EMAIL_ADDRESS][DOMAIN_NAME]" at bounding box center [469, 77] width 874 height 34
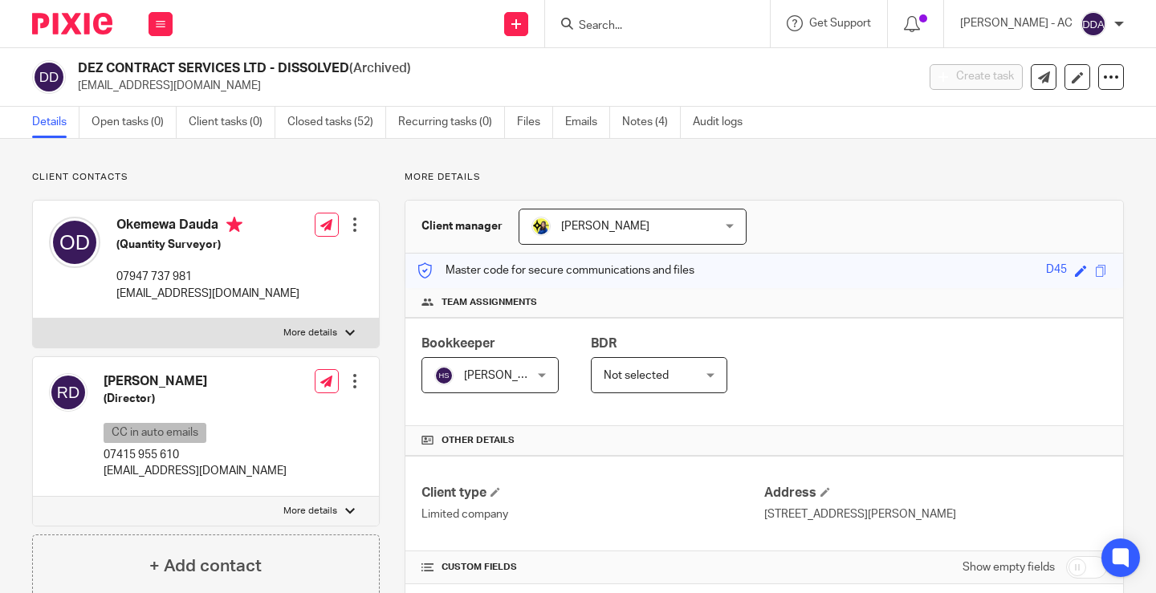
copy p "[EMAIL_ADDRESS][DOMAIN_NAME]"
drag, startPoint x: 226, startPoint y: 476, endPoint x: 99, endPoint y: 473, distance: 127.7
click at [99, 473] on div "[PERSON_NAME] (Director) CC in auto emails 07415 955 610 [EMAIL_ADDRESS][DOMAIN…" at bounding box center [206, 427] width 346 height 140
copy p "[EMAIL_ADDRESS][DOMAIN_NAME]"
